Goal: Transaction & Acquisition: Purchase product/service

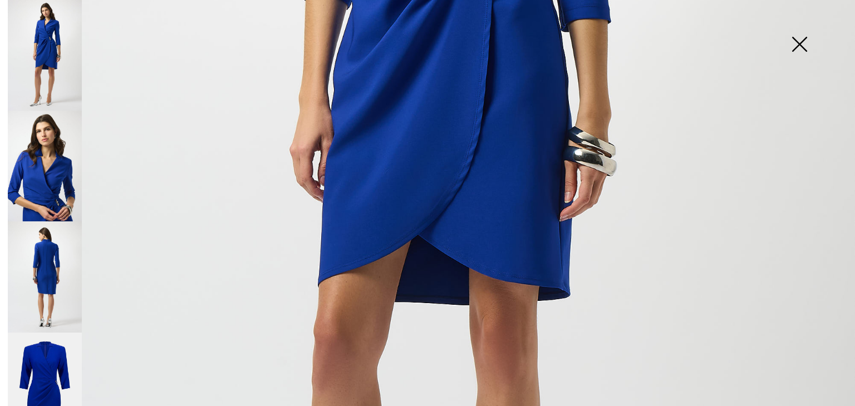
scroll to position [56, 0]
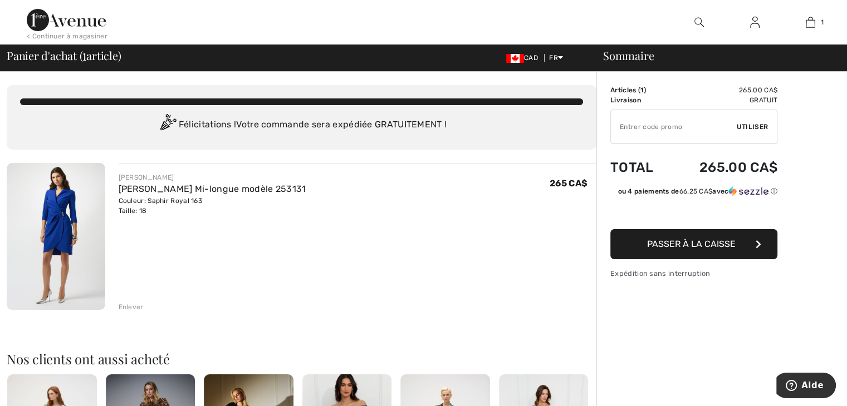
click at [62, 23] on img at bounding box center [66, 20] width 79 height 22
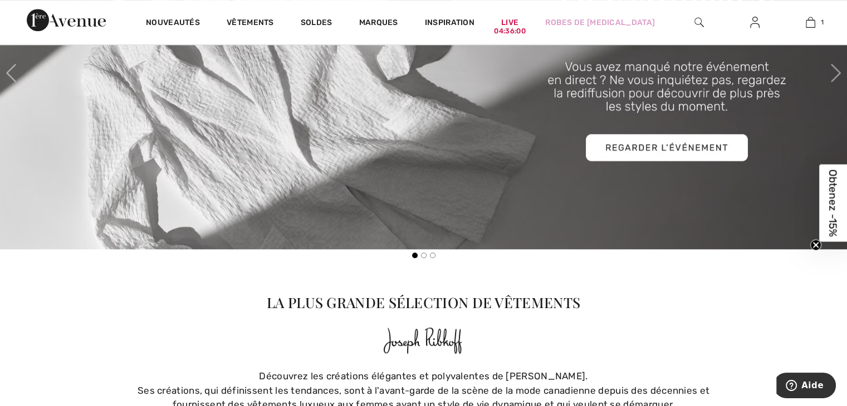
scroll to position [612, 0]
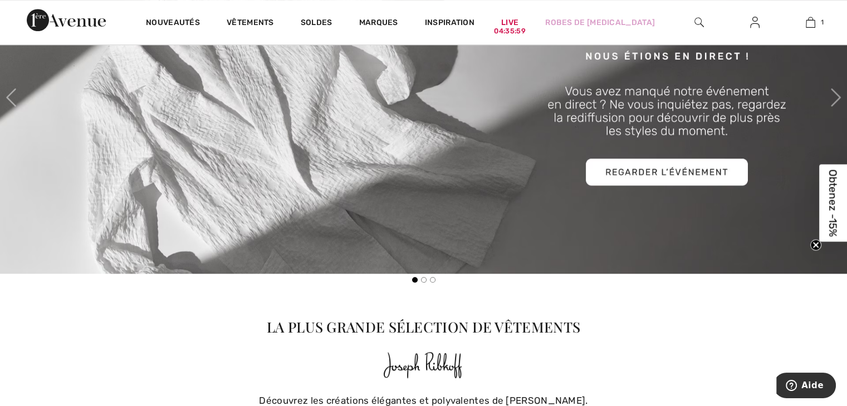
click at [271, 164] on img at bounding box center [423, 97] width 847 height 353
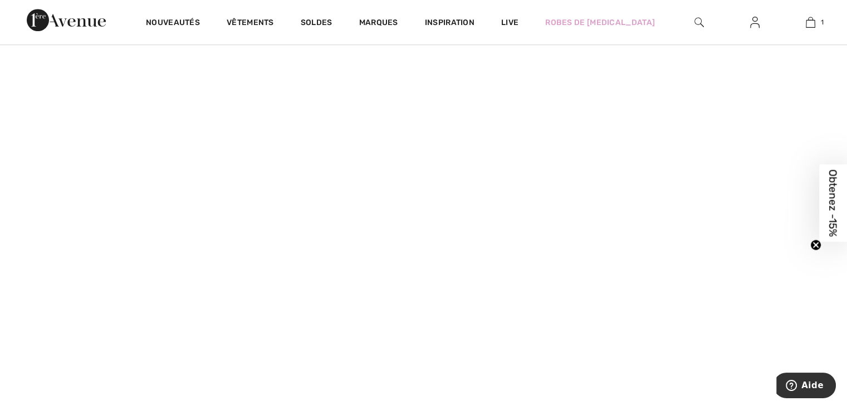
scroll to position [557, 0]
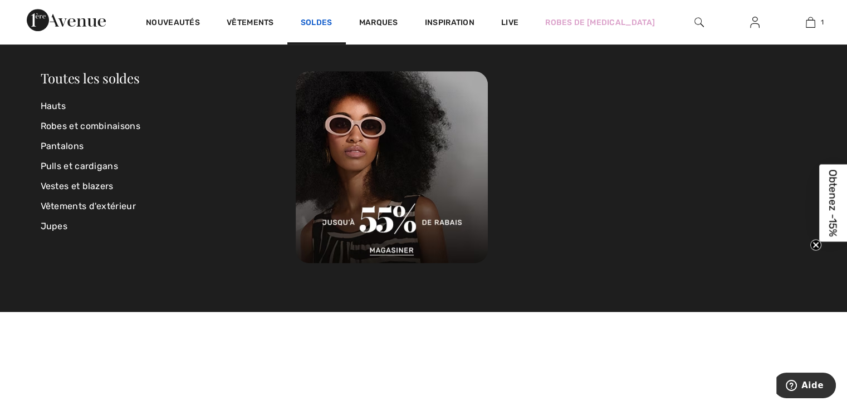
click at [321, 21] on link "Soldes" at bounding box center [317, 24] width 32 height 12
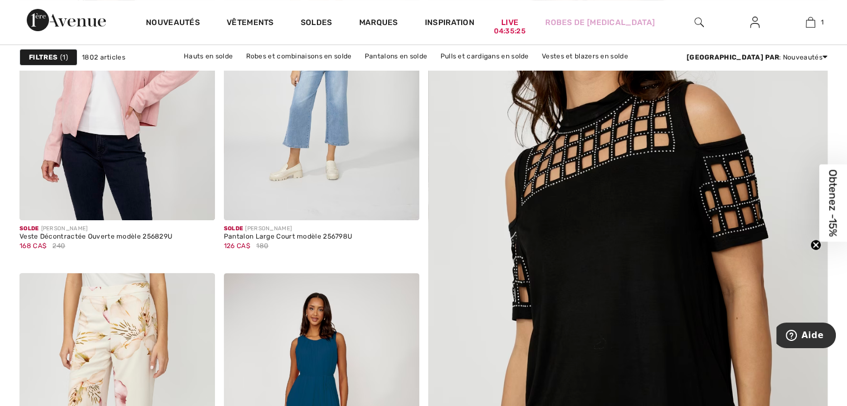
scroll to position [223, 0]
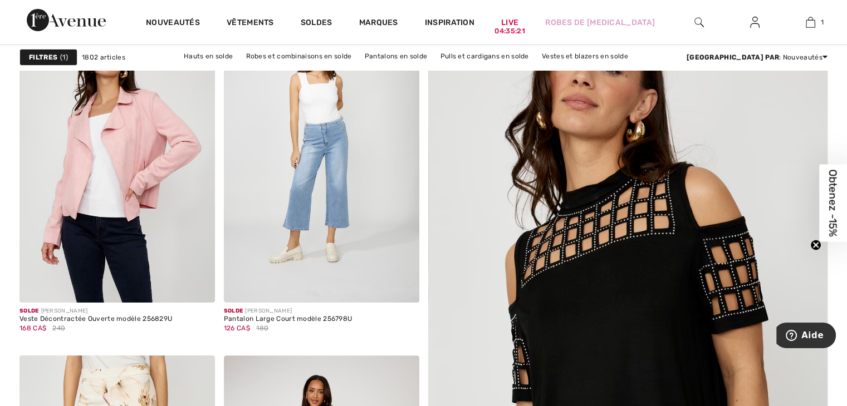
click at [697, 23] on img at bounding box center [698, 22] width 9 height 13
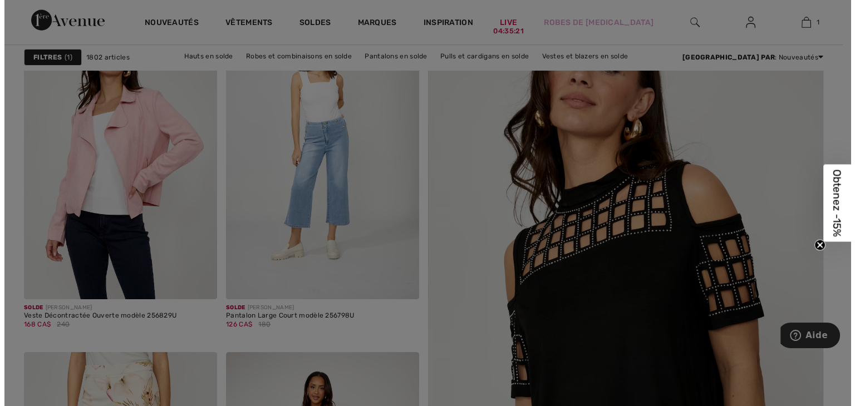
scroll to position [223, 0]
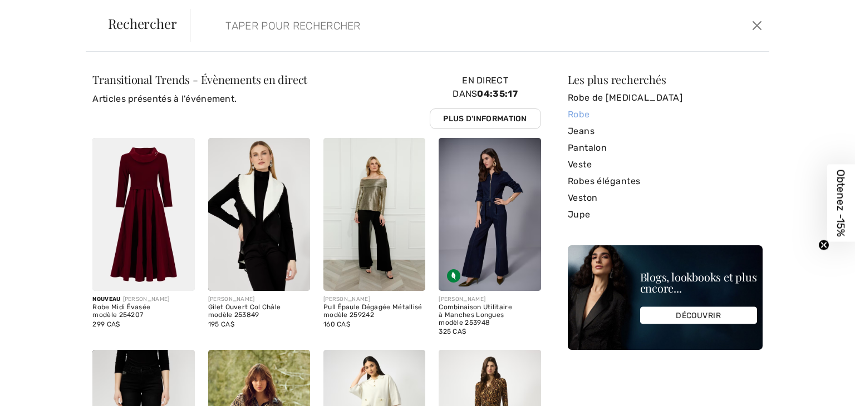
click at [576, 116] on link "Robe" at bounding box center [665, 114] width 195 height 17
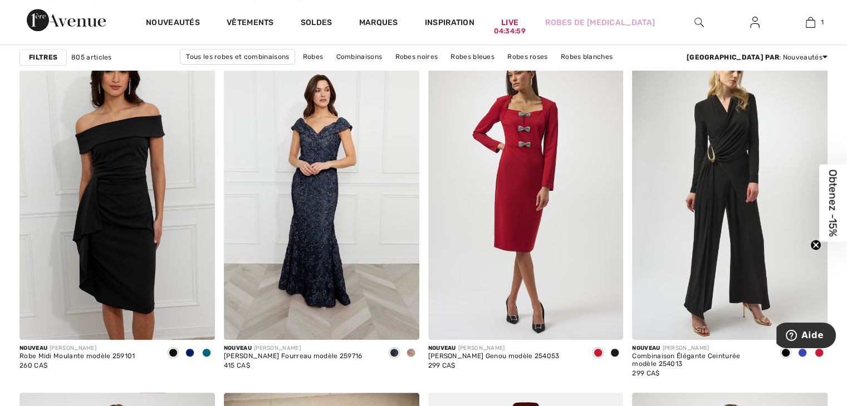
scroll to position [779, 0]
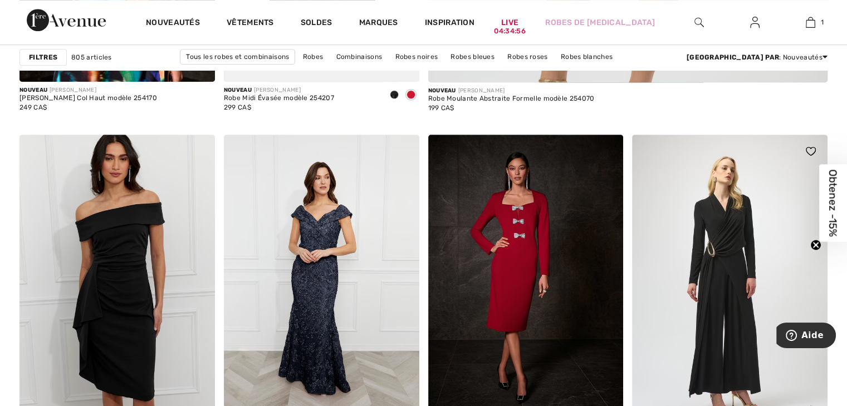
click at [750, 250] on img at bounding box center [729, 281] width 195 height 293
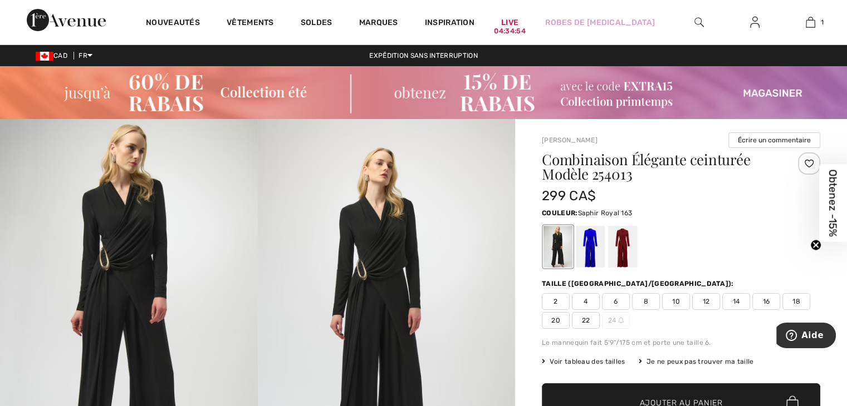
click at [590, 249] on div at bounding box center [590, 247] width 29 height 42
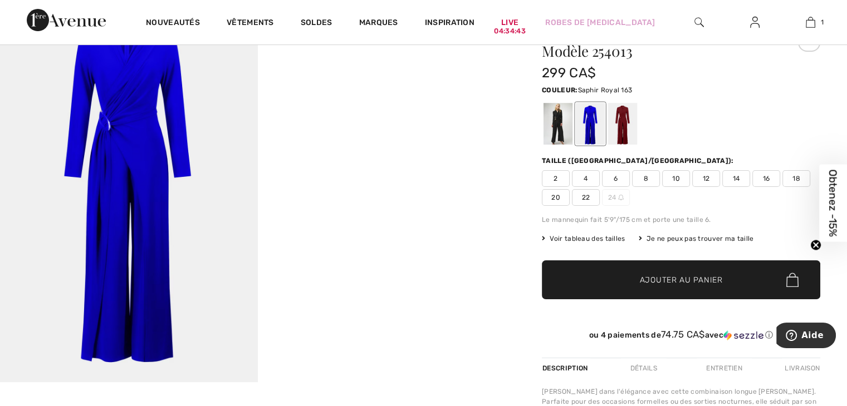
scroll to position [111, 0]
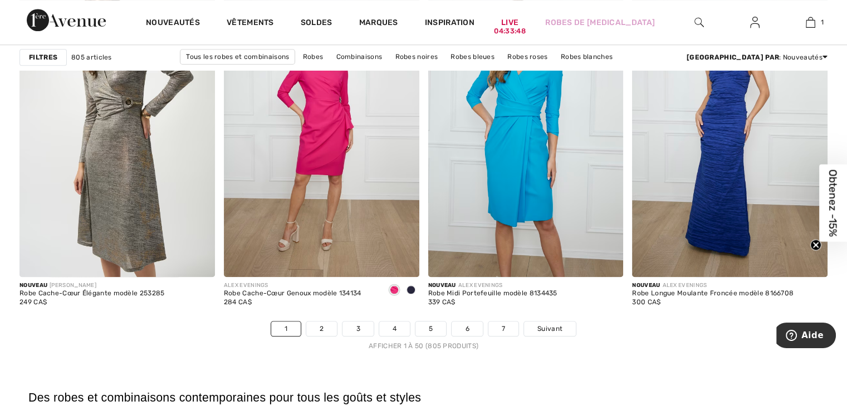
scroll to position [5177, 0]
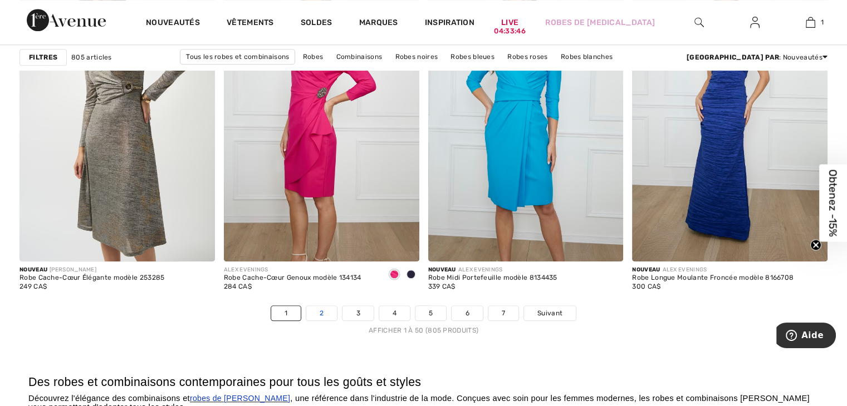
click at [321, 314] on link "2" at bounding box center [321, 313] width 31 height 14
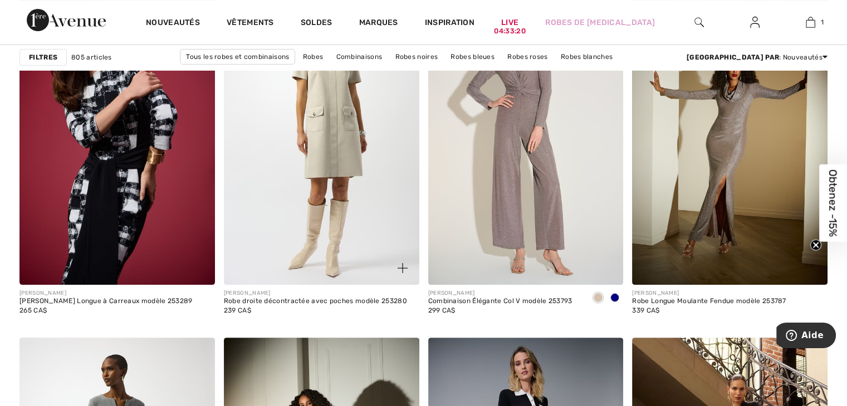
scroll to position [4509, 0]
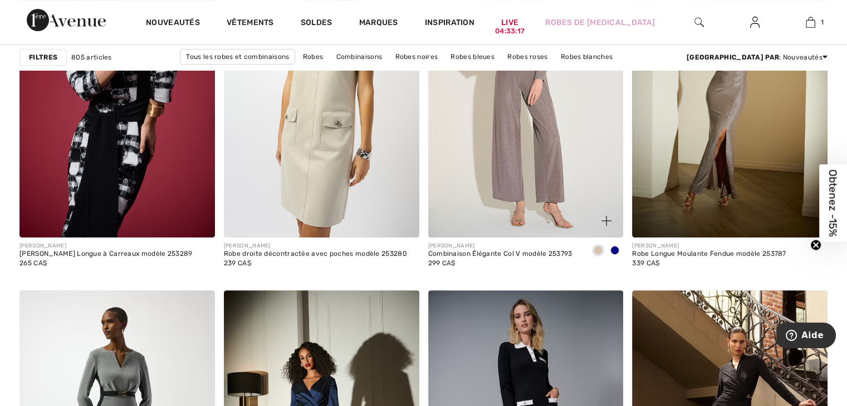
click at [611, 252] on span at bounding box center [614, 250] width 9 height 9
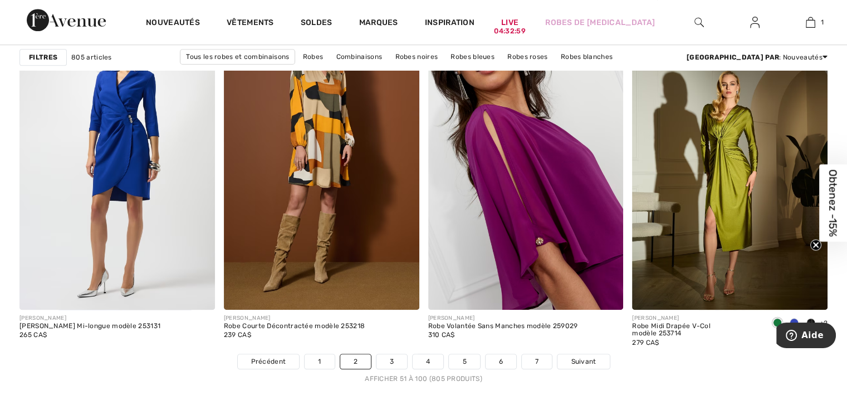
scroll to position [5177, 0]
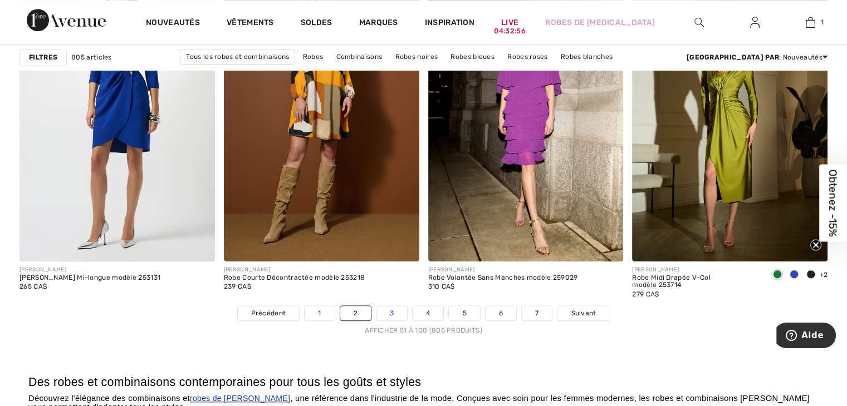
click at [387, 309] on link "3" at bounding box center [391, 313] width 31 height 14
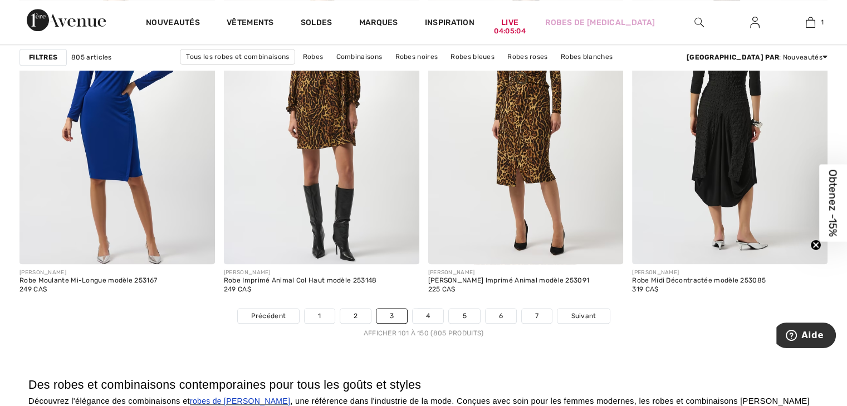
scroll to position [5177, 0]
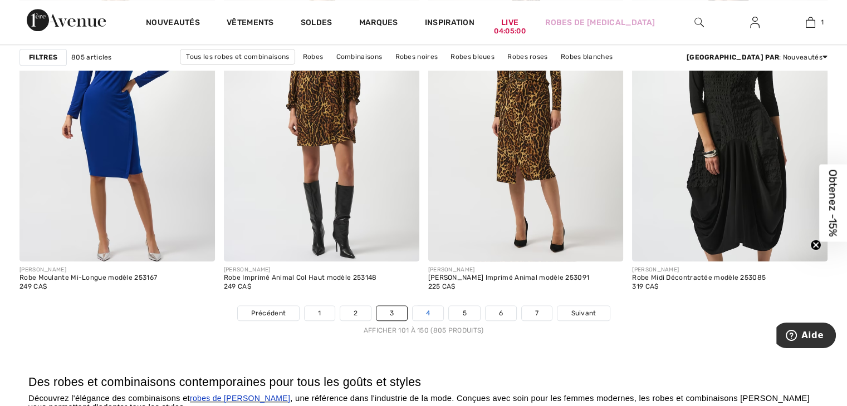
click at [422, 314] on link "4" at bounding box center [427, 313] width 31 height 14
